Goal: Task Accomplishment & Management: Complete application form

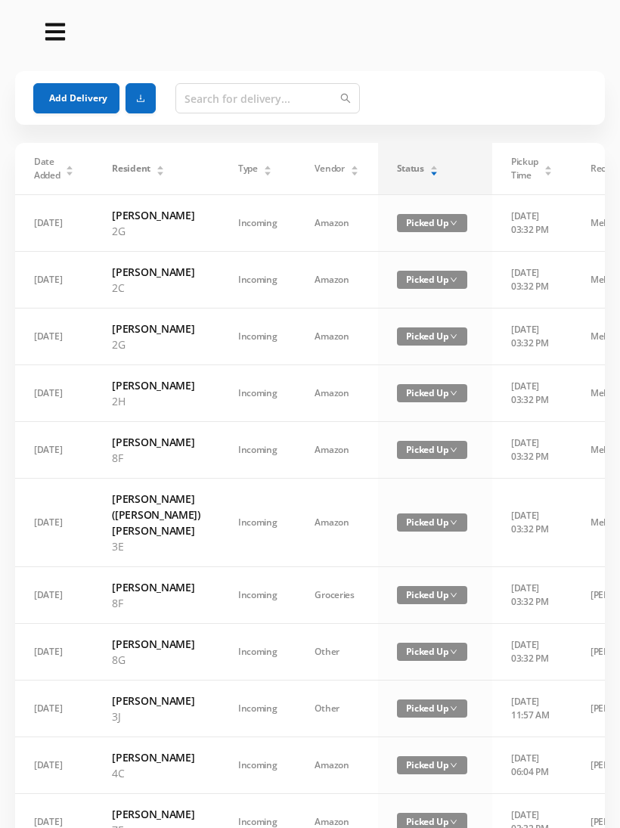
click at [403, 163] on div "Status" at bounding box center [418, 169] width 42 height 14
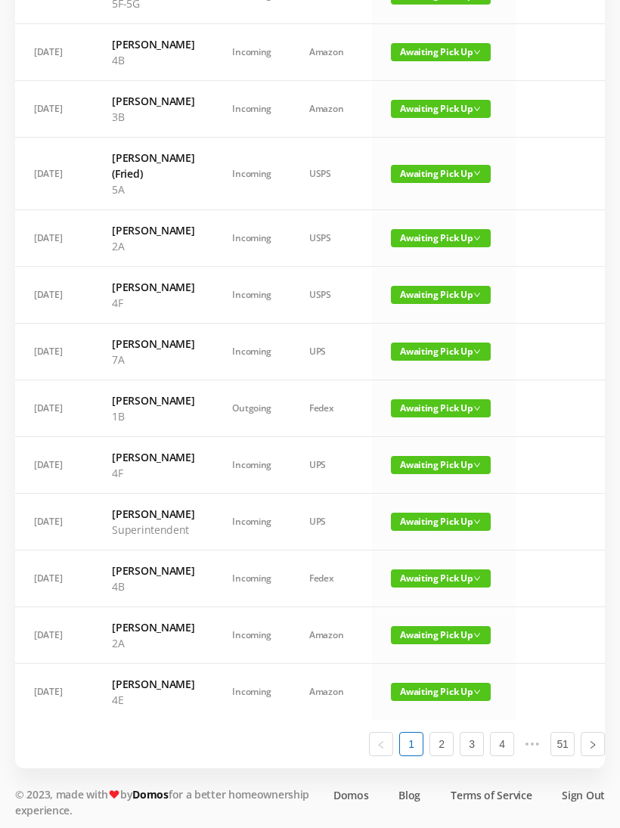
scroll to position [633, 0]
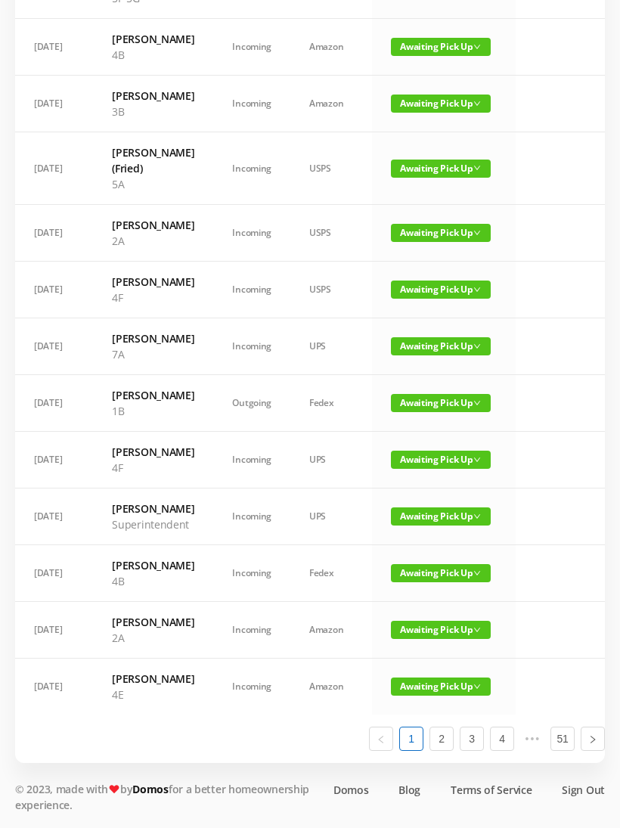
click at [403, 412] on span "Awaiting Pick Up" at bounding box center [441, 403] width 100 height 18
click at [411, 584] on link "Picked Up" at bounding box center [440, 583] width 98 height 24
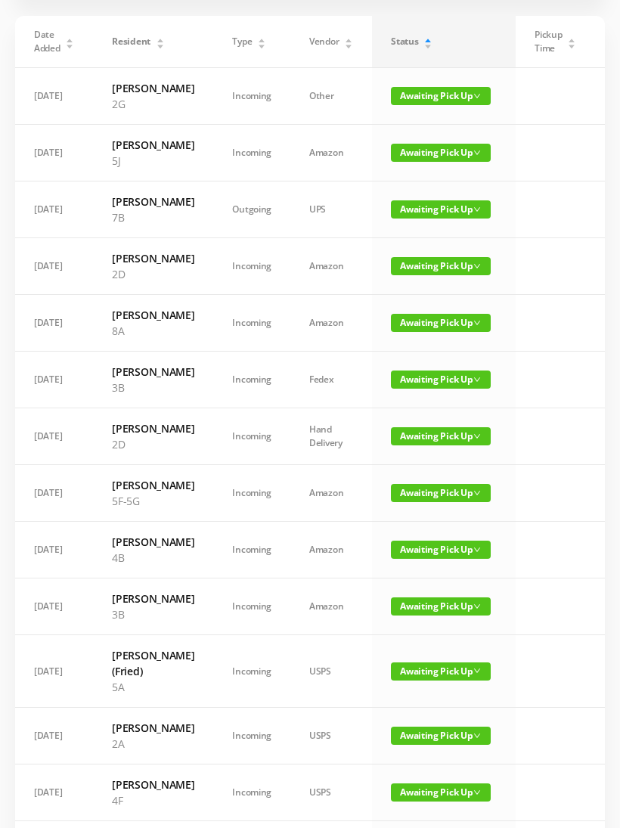
scroll to position [0, 0]
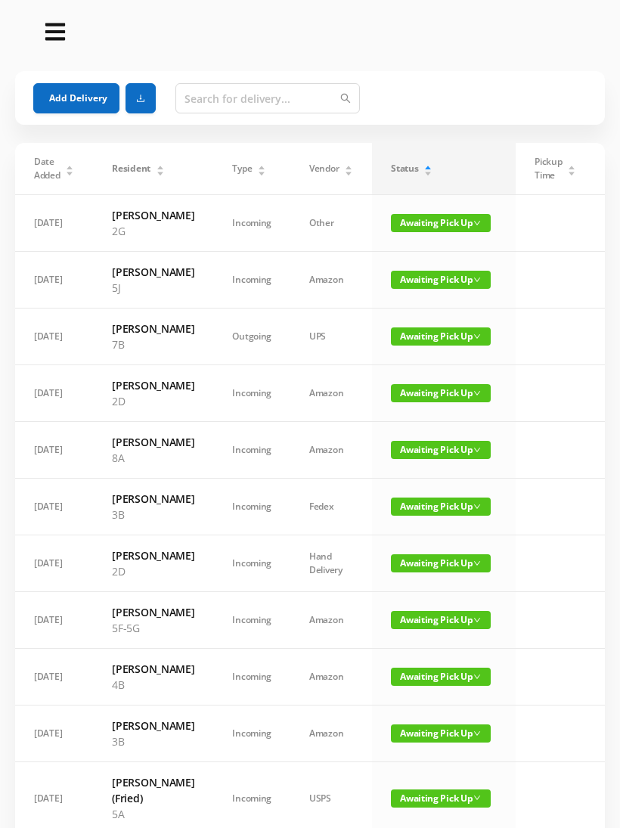
click at [106, 91] on button "Add Delivery" at bounding box center [76, 98] width 86 height 30
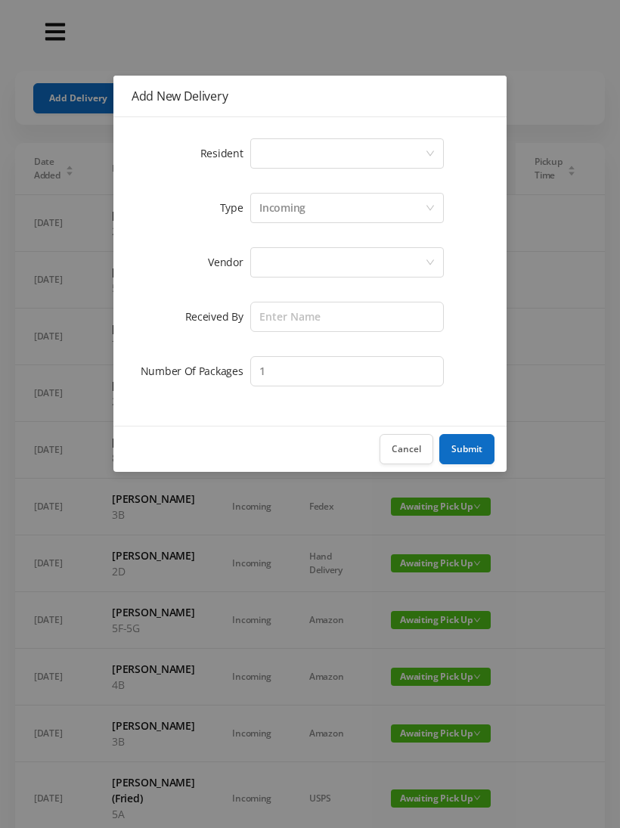
click at [270, 156] on div "Select a person" at bounding box center [342, 153] width 166 height 29
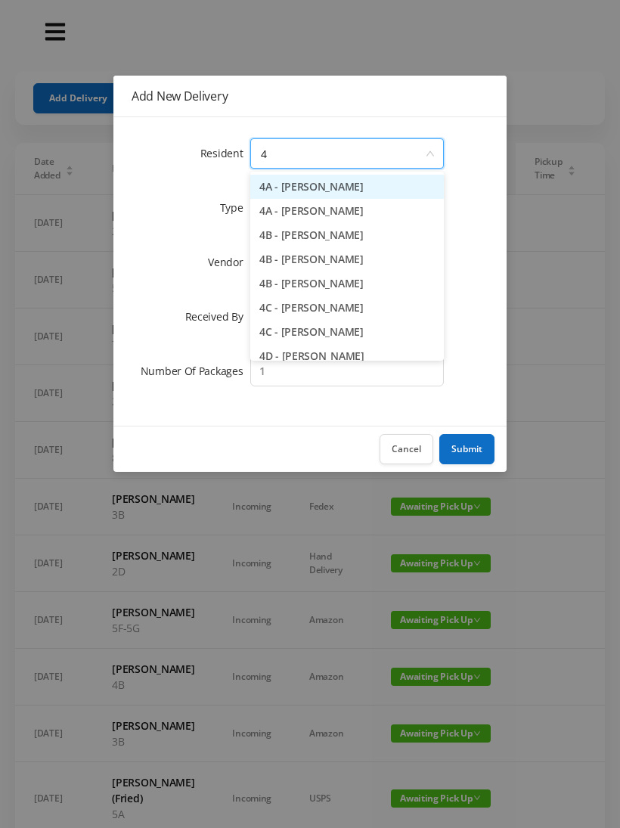
type input "4j"
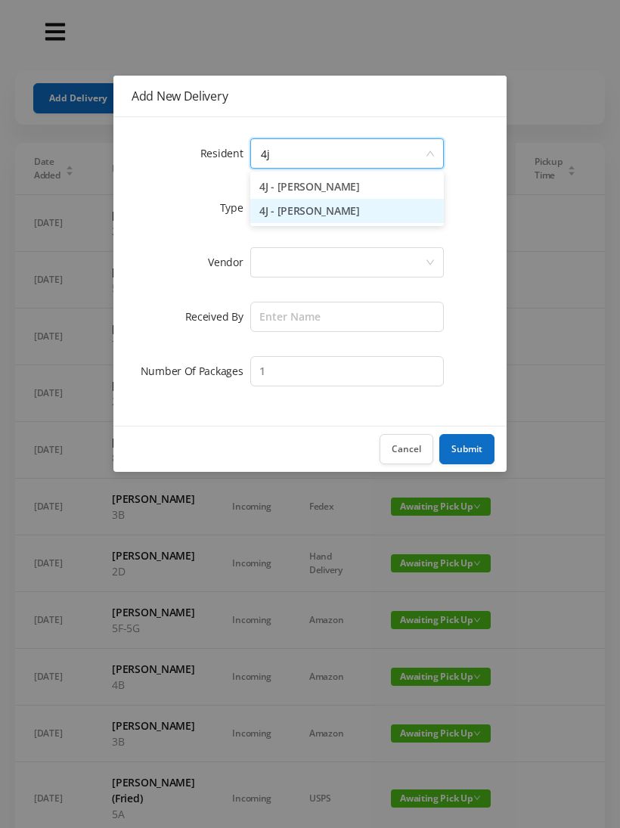
click at [282, 210] on li "4J - [PERSON_NAME]" at bounding box center [347, 211] width 194 height 24
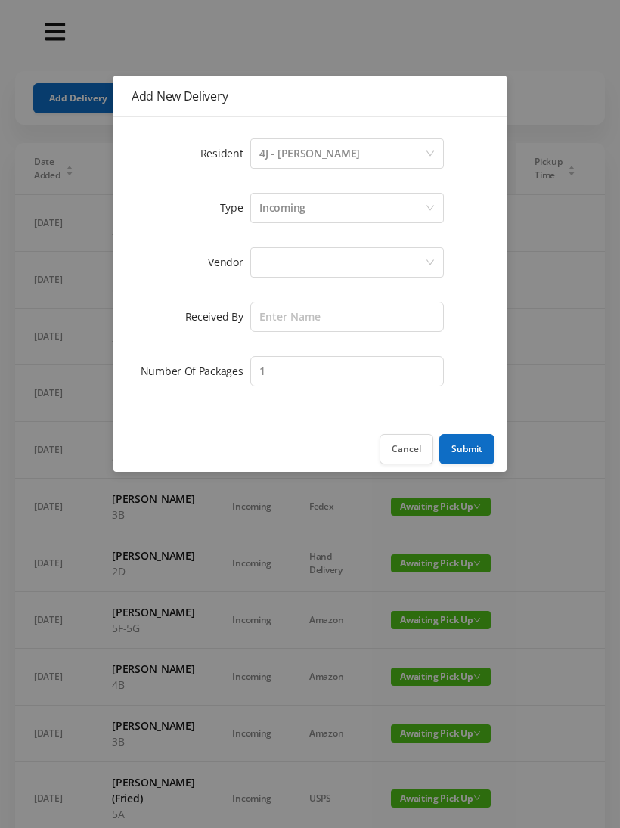
click at [261, 261] on div at bounding box center [342, 262] width 166 height 29
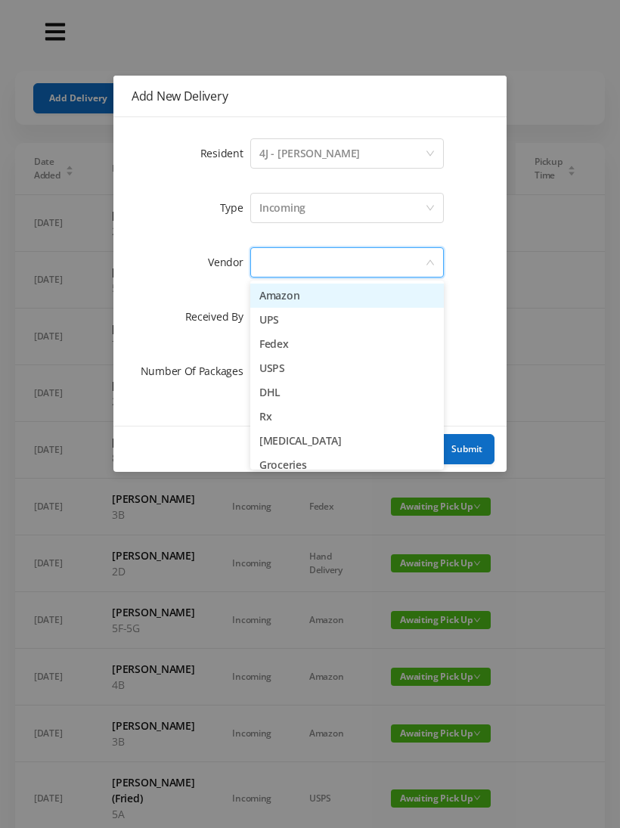
click at [258, 344] on li "Fedex" at bounding box center [347, 344] width 194 height 24
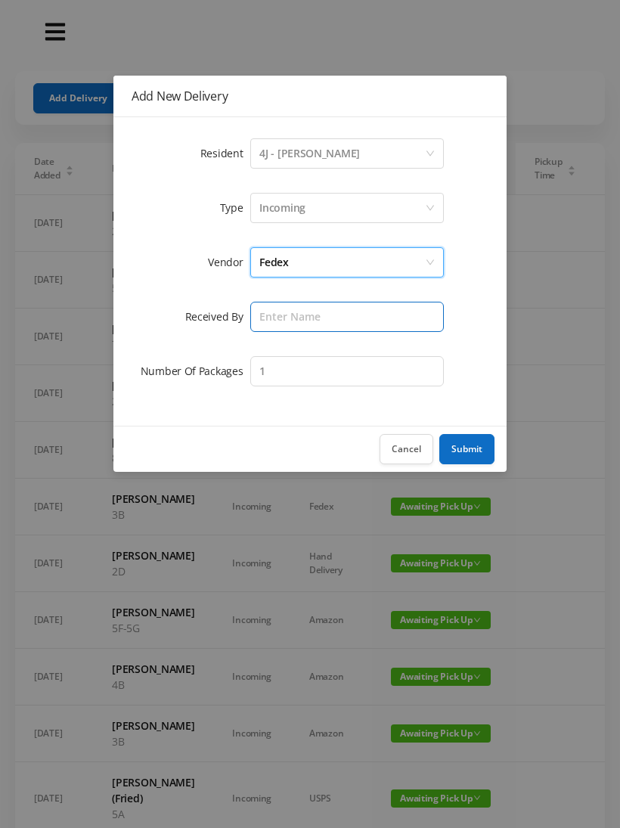
click at [258, 310] on input "text" at bounding box center [347, 317] width 194 height 30
type input "[PERSON_NAME]"
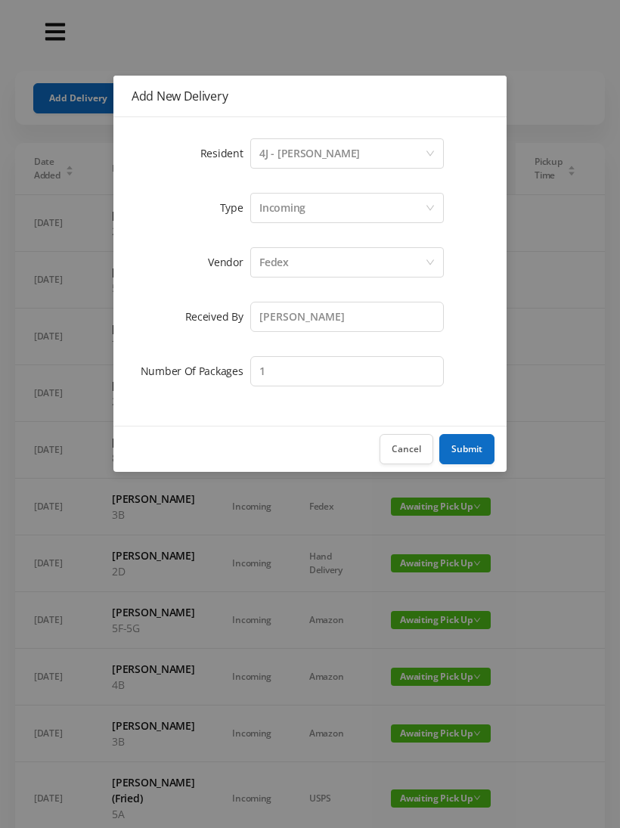
click at [459, 450] on button "Submit" at bounding box center [466, 449] width 55 height 30
